Goal: Information Seeking & Learning: Compare options

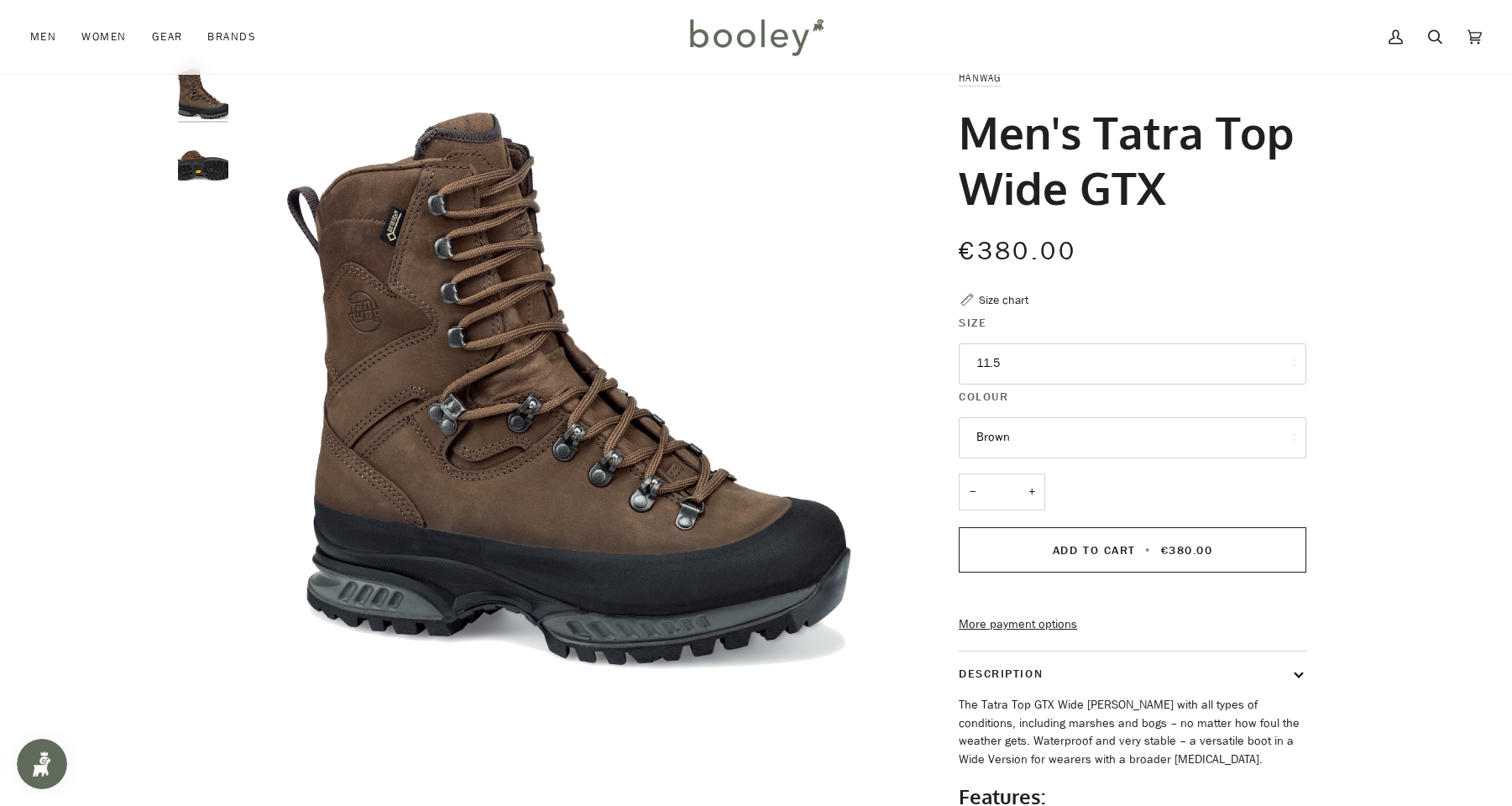
scroll to position [367, 0]
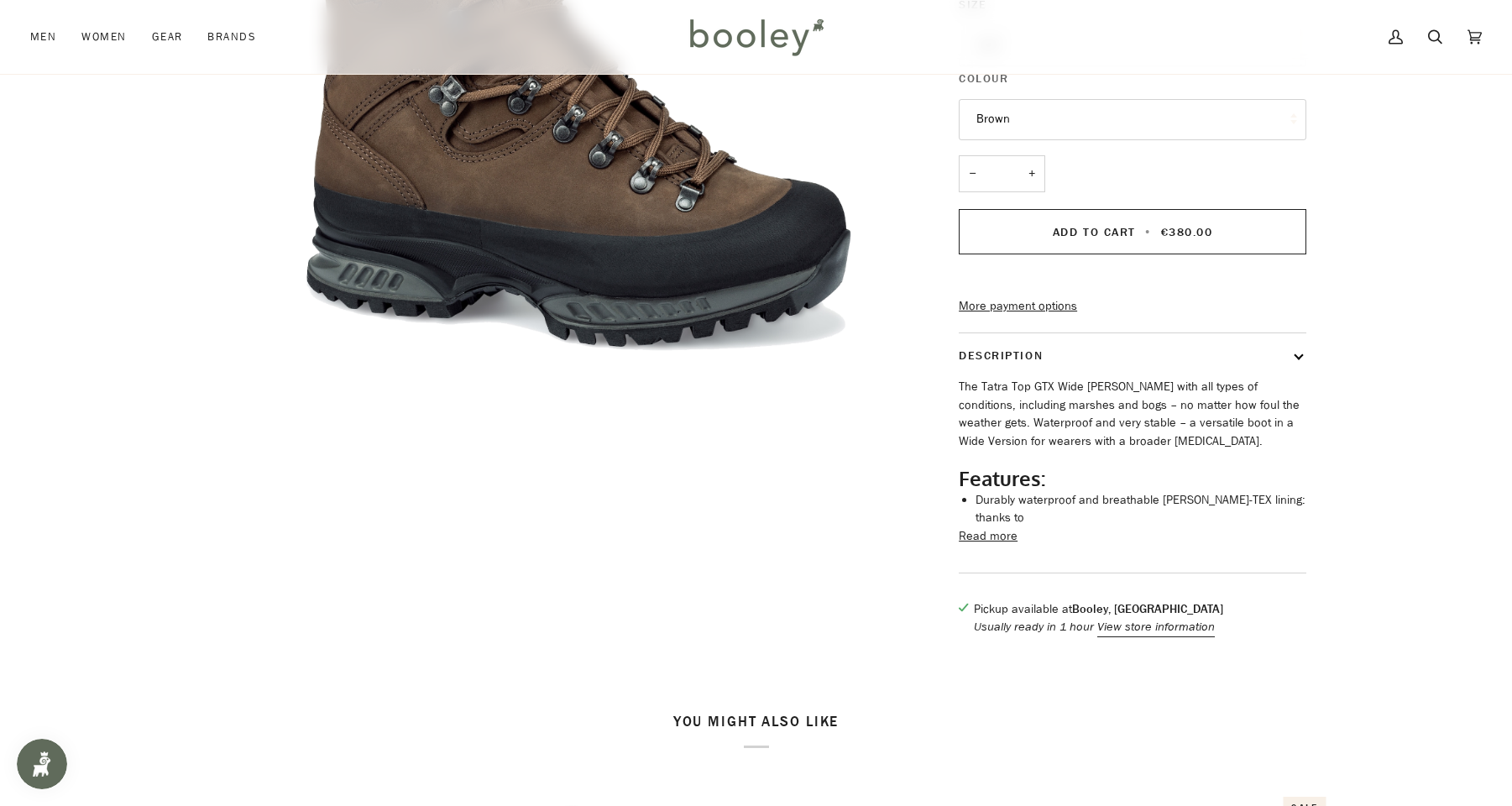
click at [986, 544] on button "Read more" at bounding box center [987, 537] width 58 height 19
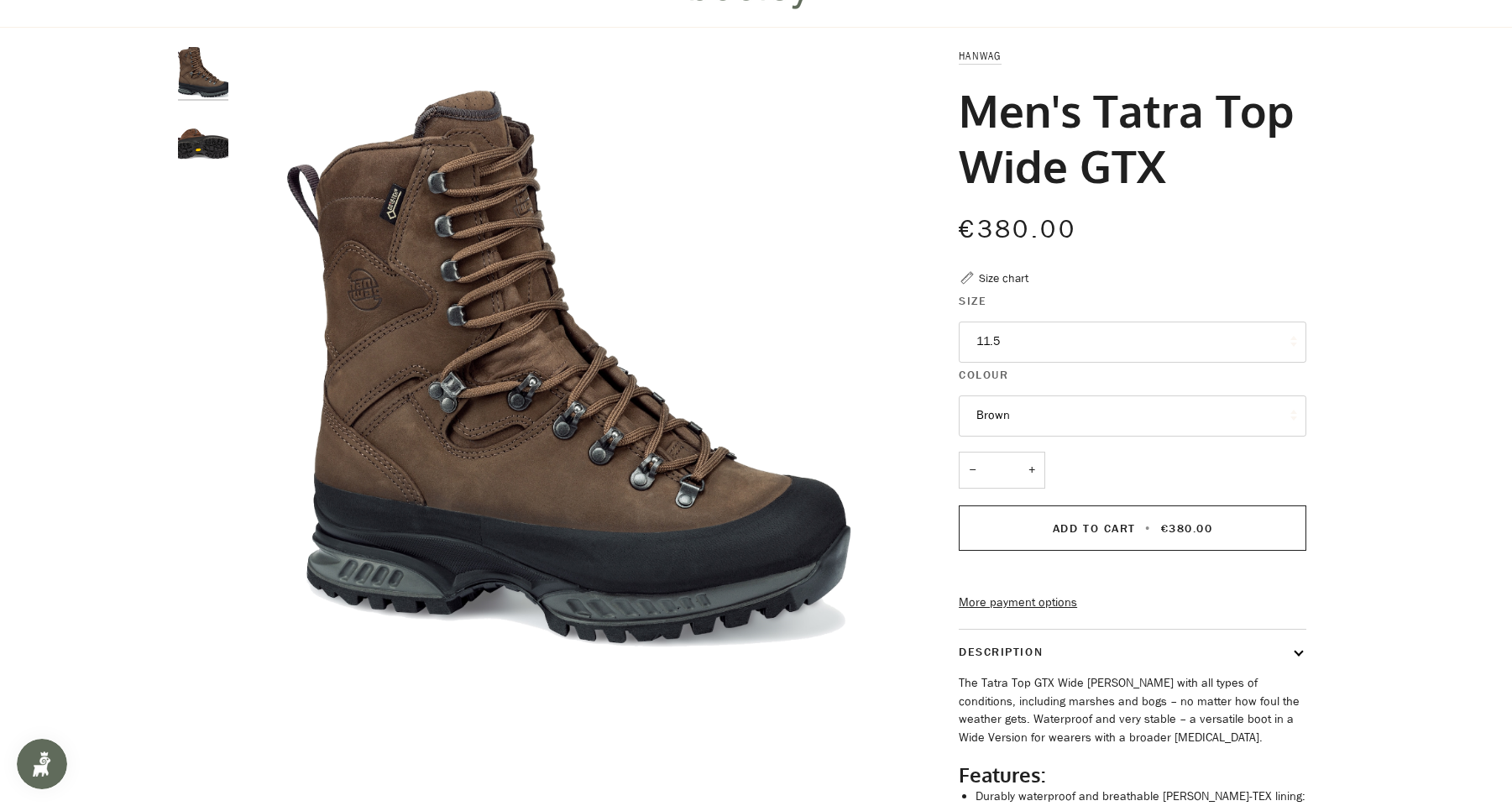
scroll to position [21, 0]
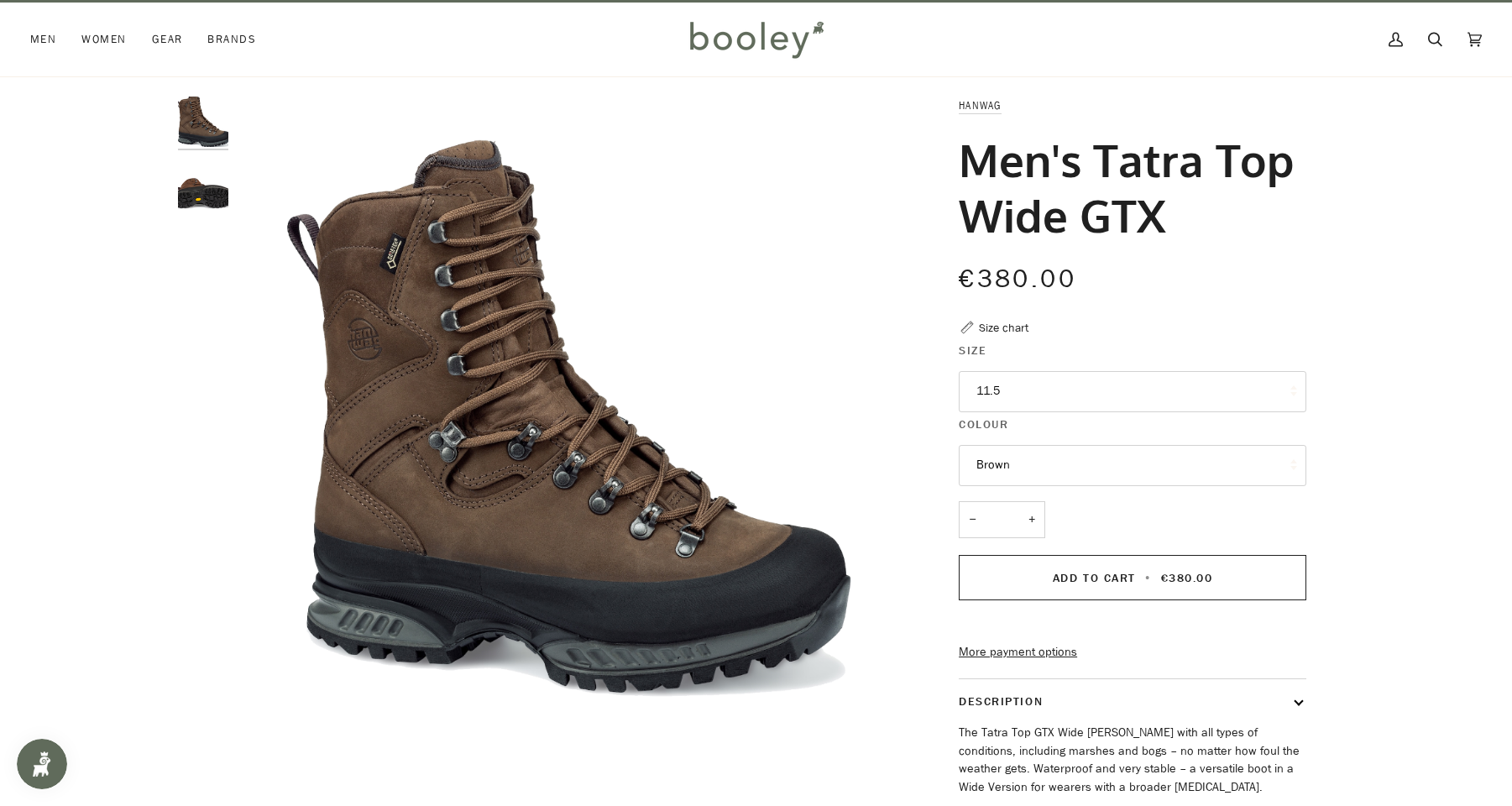
click at [1059, 386] on button "11.5" at bounding box center [1132, 391] width 347 height 41
click at [1161, 286] on div "€380.00 Sale • Save" at bounding box center [1132, 278] width 347 height 38
drag, startPoint x: 1201, startPoint y: 227, endPoint x: 968, endPoint y: 174, distance: 239.0
click at [968, 174] on h1 "Men's Tatra Top Wide GTX" at bounding box center [1126, 187] width 335 height 111
copy h1 "Men's Tatra Top Wide GTX"
